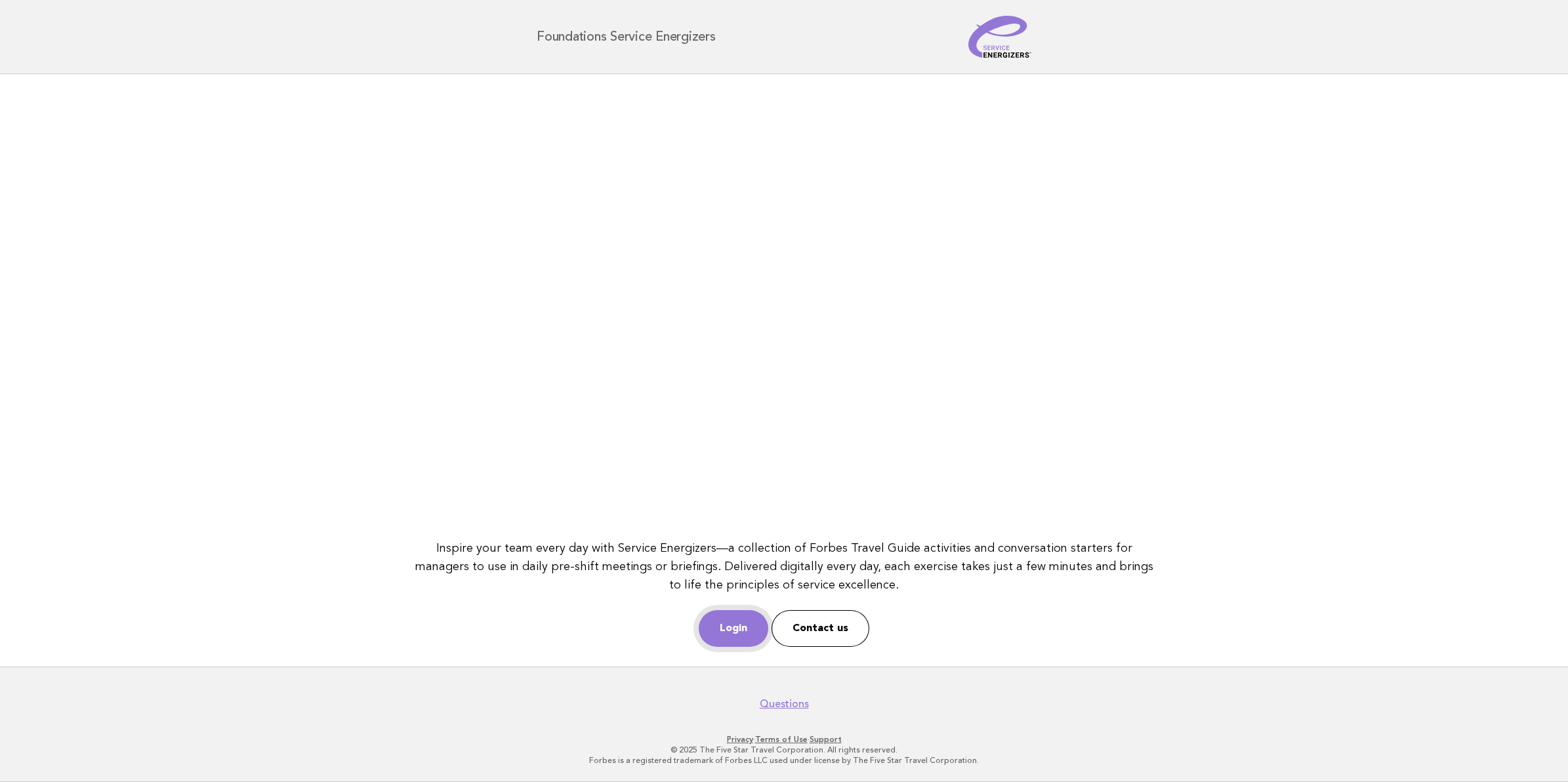
click at [748, 635] on link "Login" at bounding box center [733, 628] width 70 height 37
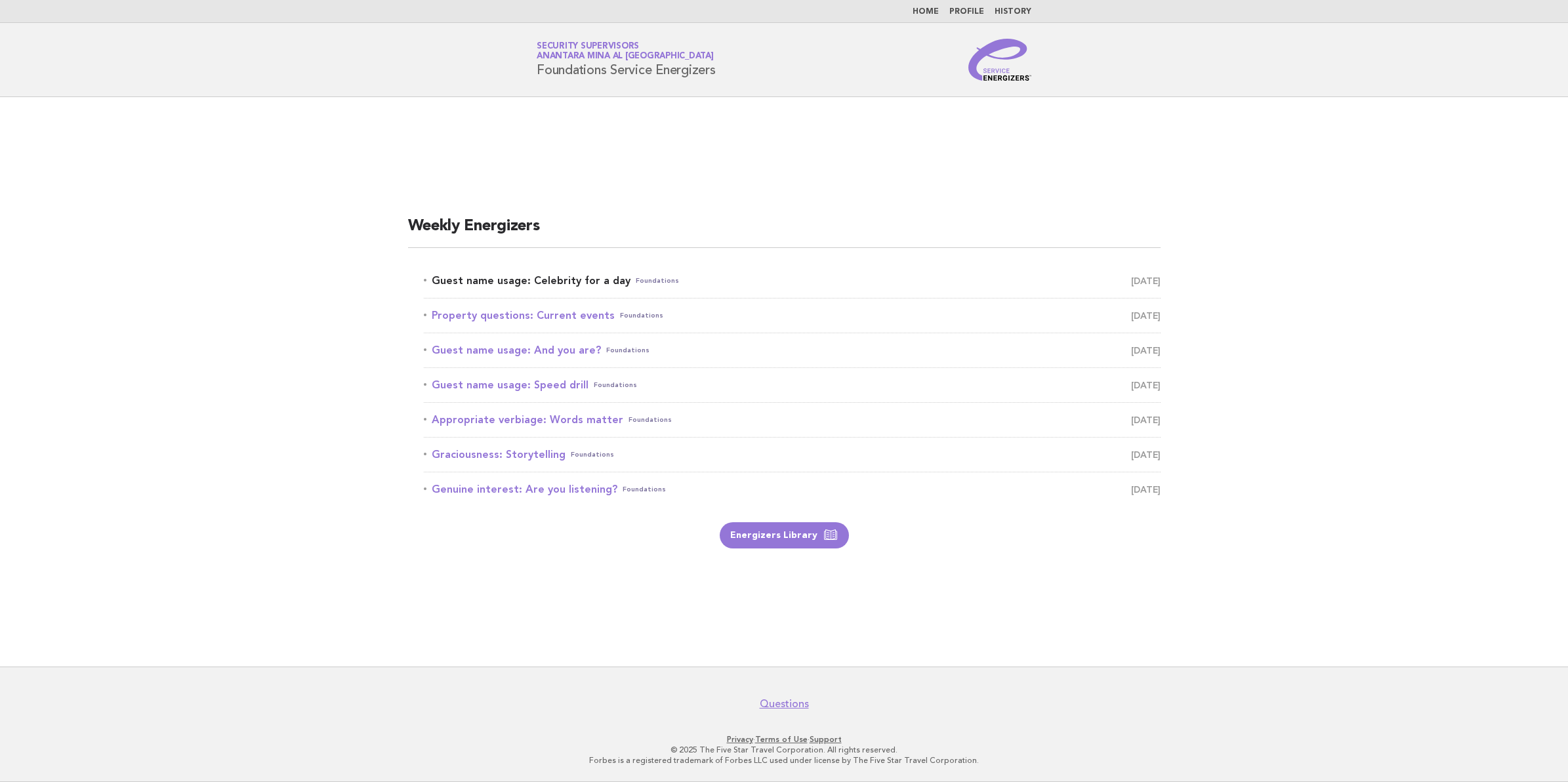
click at [488, 273] on link "Guest name usage: Celebrity for a day Foundations [DATE]" at bounding box center [792, 281] width 737 height 18
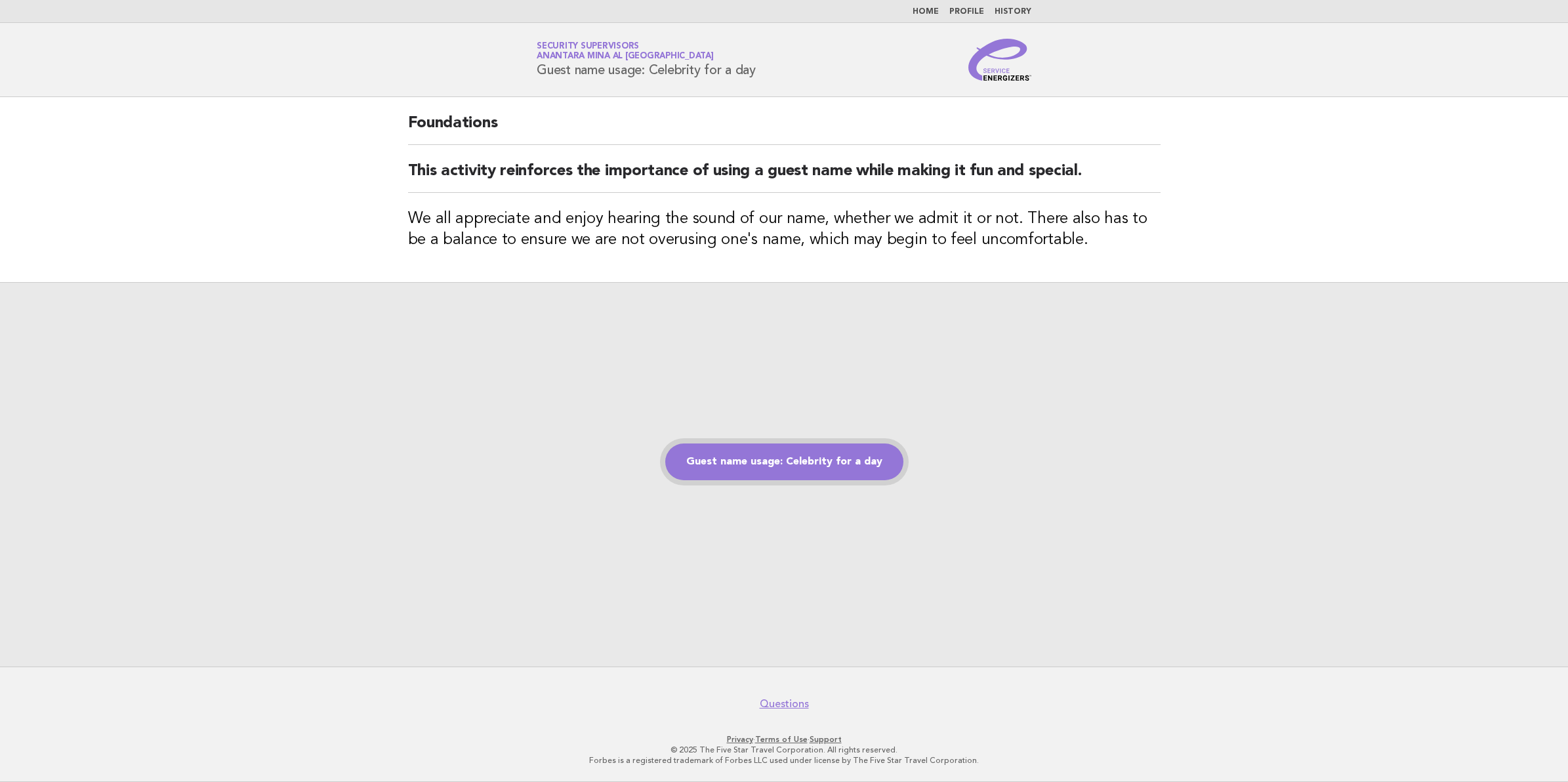
click at [822, 461] on link "Guest name usage: Celebrity for a day" at bounding box center [784, 461] width 238 height 37
